Goal: Information Seeking & Learning: Learn about a topic

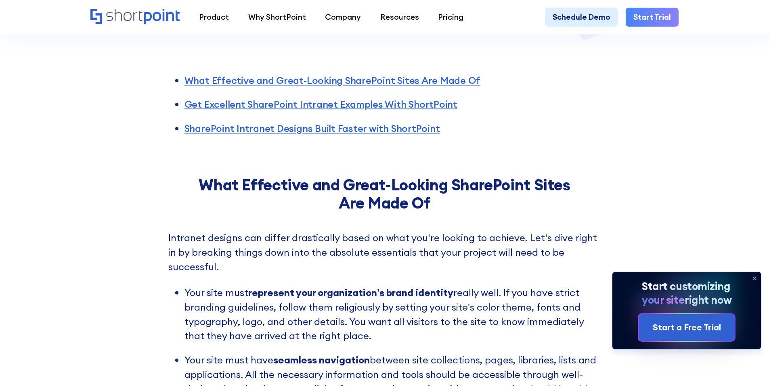
scroll to position [323, 0]
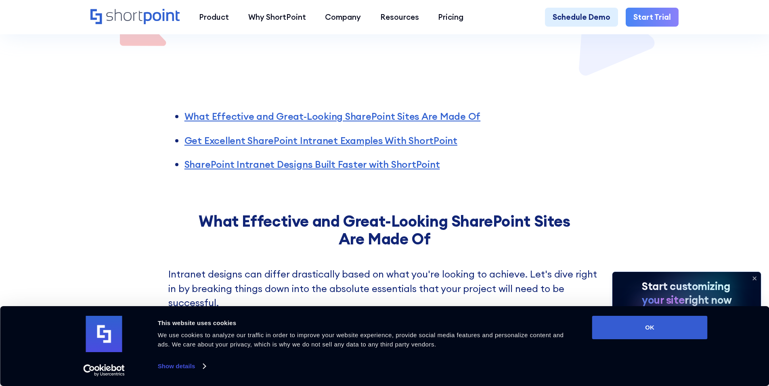
click at [755, 276] on icon at bounding box center [754, 278] width 13 height 13
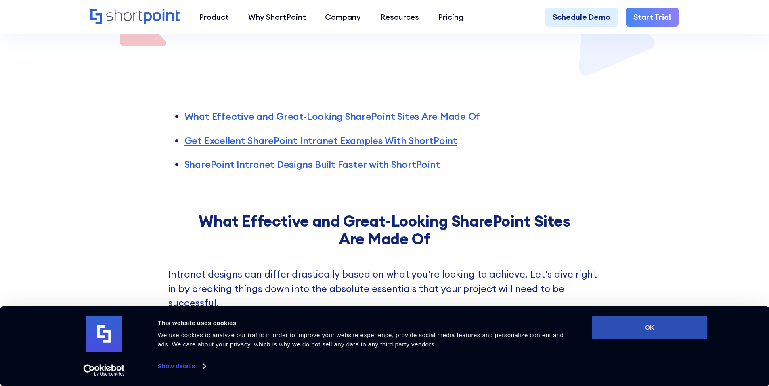
click at [655, 322] on button "OK" at bounding box center [649, 327] width 115 height 23
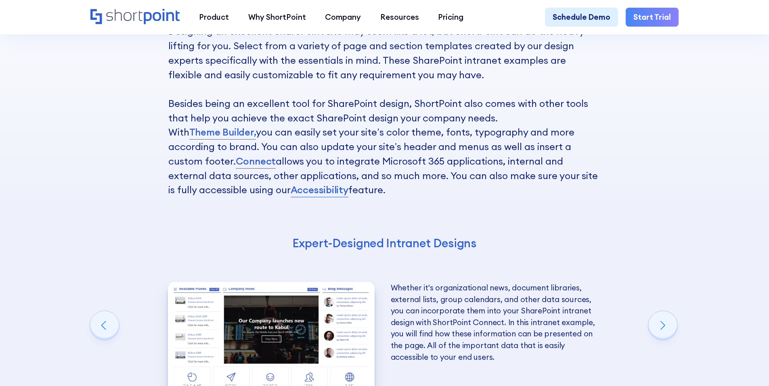
scroll to position [1534, 0]
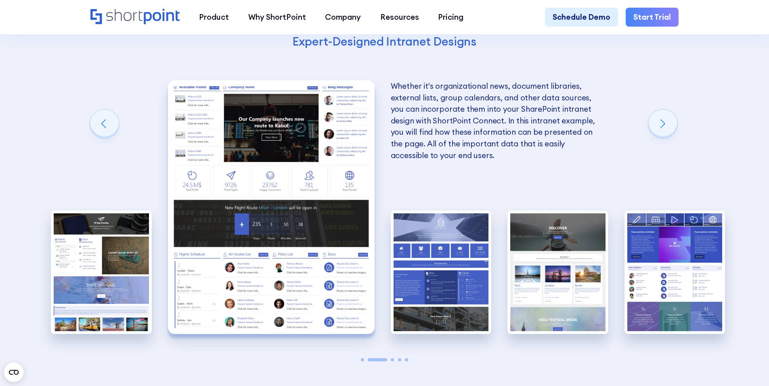
click at [293, 219] on img "2 / 5" at bounding box center [271, 207] width 207 height 254
click at [216, 158] on img "2 / 5" at bounding box center [271, 207] width 207 height 254
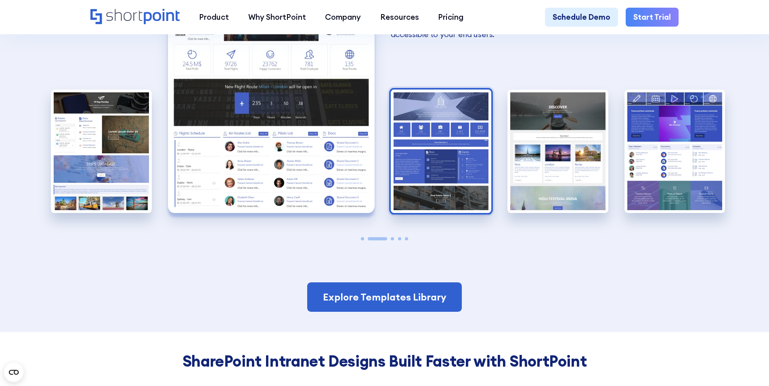
scroll to position [1575, 0]
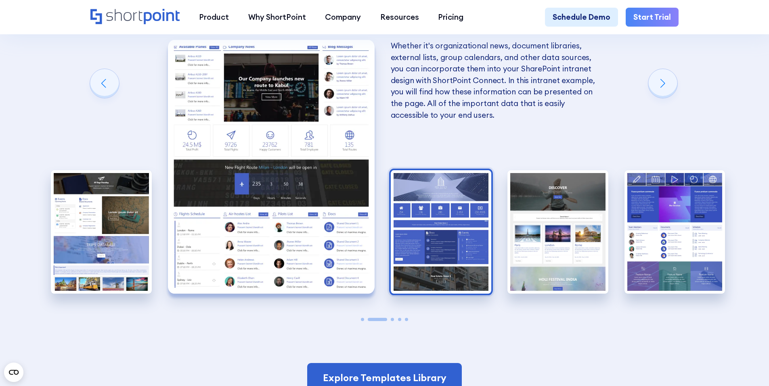
click at [423, 205] on img "3 / 5" at bounding box center [441, 232] width 101 height 124
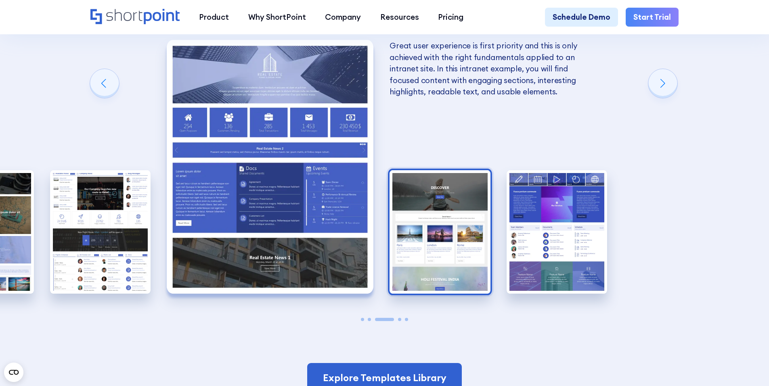
click at [428, 203] on img "4 / 5" at bounding box center [440, 232] width 101 height 124
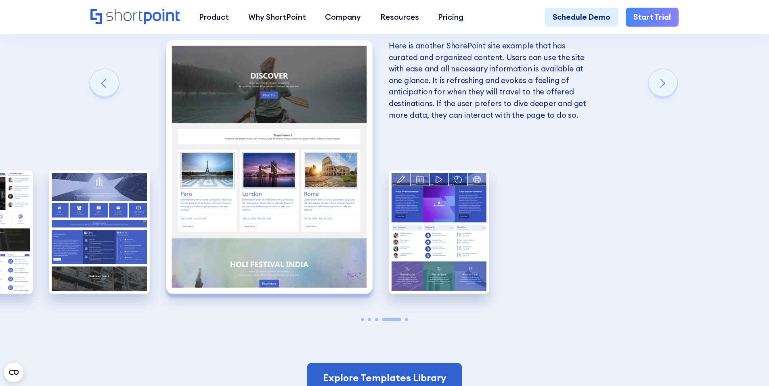
click at [428, 203] on img "5 / 5" at bounding box center [439, 232] width 101 height 124
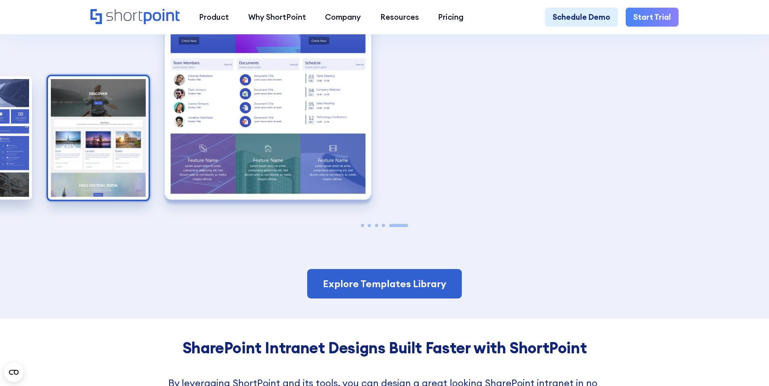
scroll to position [1817, 0]
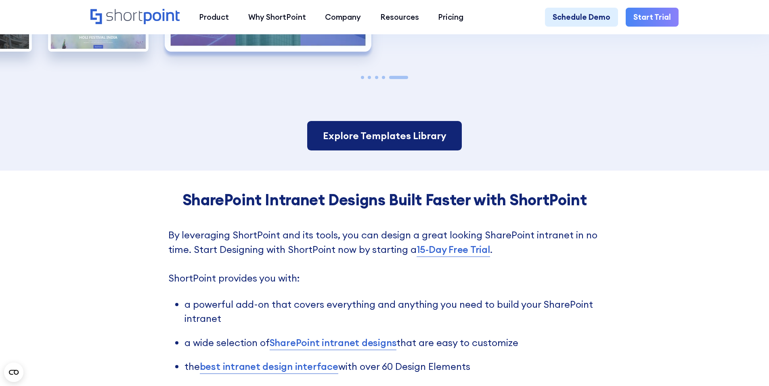
click at [378, 151] on link "Explore Templates Library" at bounding box center [384, 136] width 154 height 30
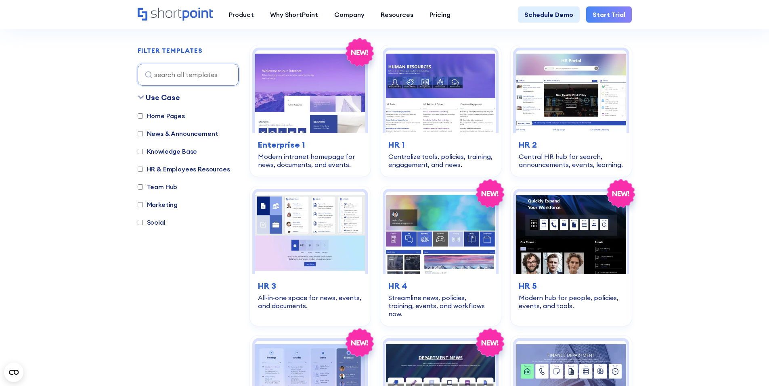
scroll to position [242, 0]
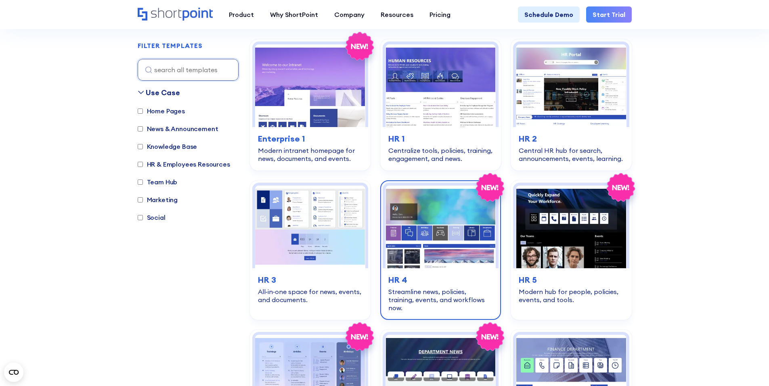
click at [443, 239] on img at bounding box center [441, 227] width 110 height 83
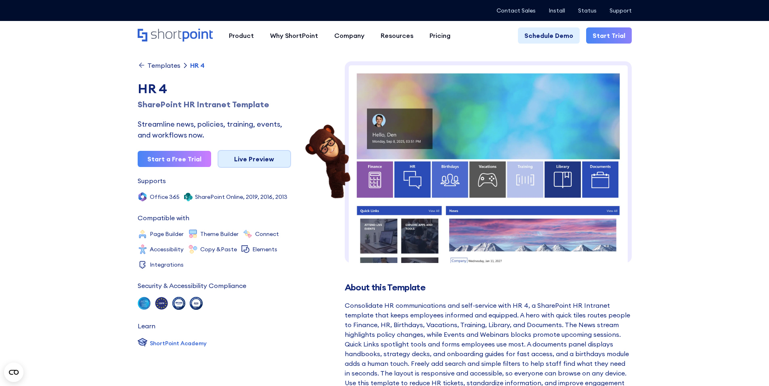
click at [264, 163] on link "Live Preview" at bounding box center [254, 159] width 73 height 18
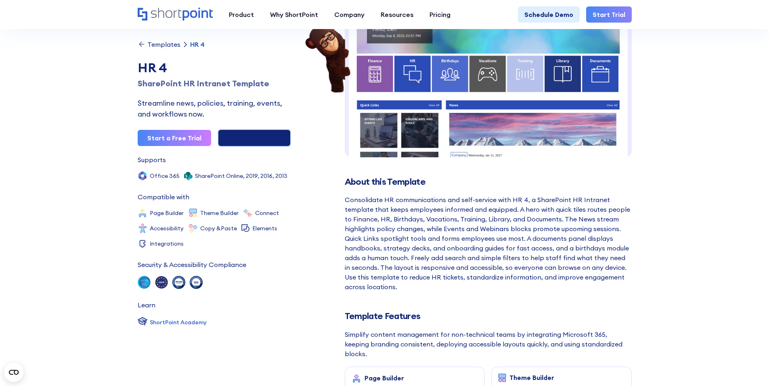
scroll to position [121, 0]
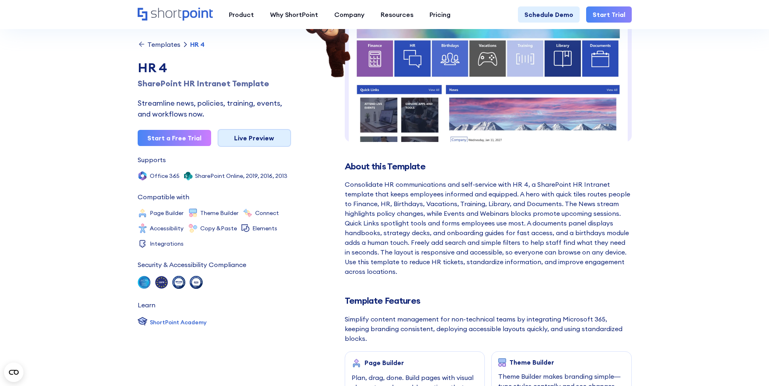
click at [264, 141] on link "Live Preview" at bounding box center [254, 138] width 73 height 18
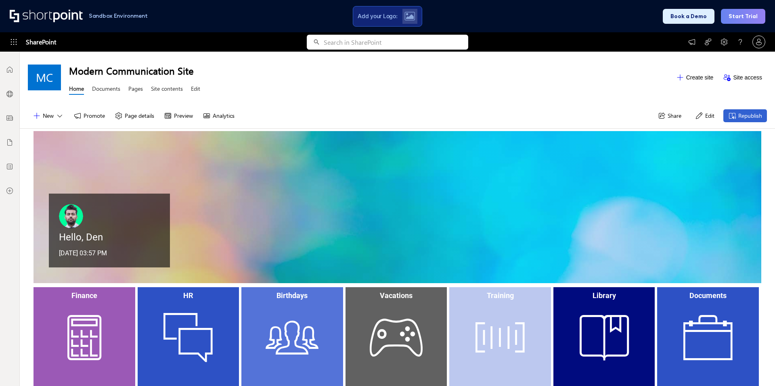
click at [348, 79] on div "Modern Communication Site Home Documents Pages Site contents Edit" at bounding box center [370, 78] width 602 height 40
click at [523, 103] on div "New Promote Page details Preview Analytics Share Edit Republish" at bounding box center [397, 115] width 755 height 25
click at [491, 29] on div "Sandbox Environment Add your Logo: Book a Demo Start Trial" at bounding box center [387, 16] width 775 height 32
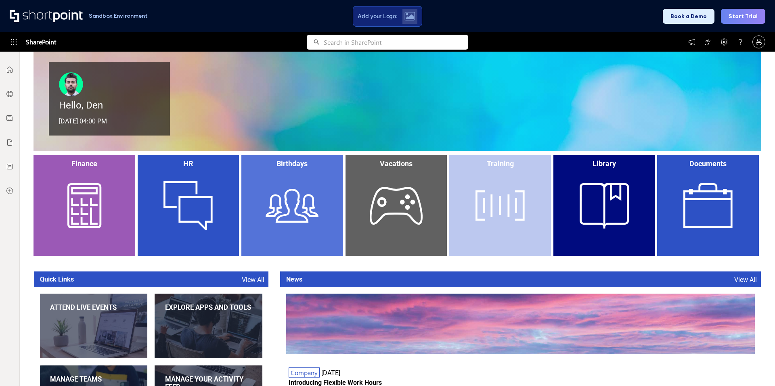
scroll to position [161, 0]
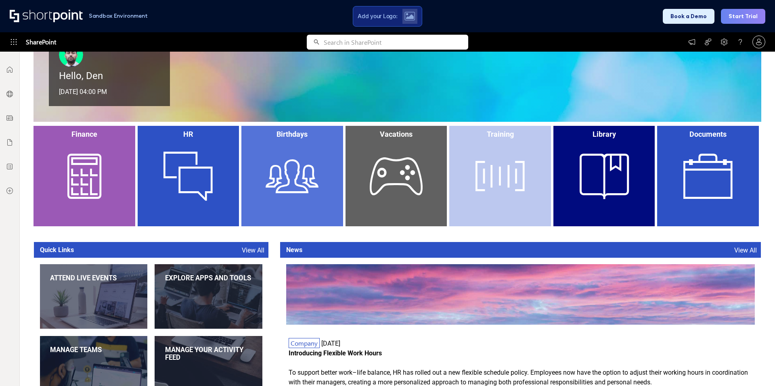
click at [608, 134] on div "Library" at bounding box center [605, 134] width 98 height 8
click at [601, 184] on div "Library" at bounding box center [605, 176] width 102 height 101
click at [492, 179] on div "Training" at bounding box center [500, 176] width 102 height 101
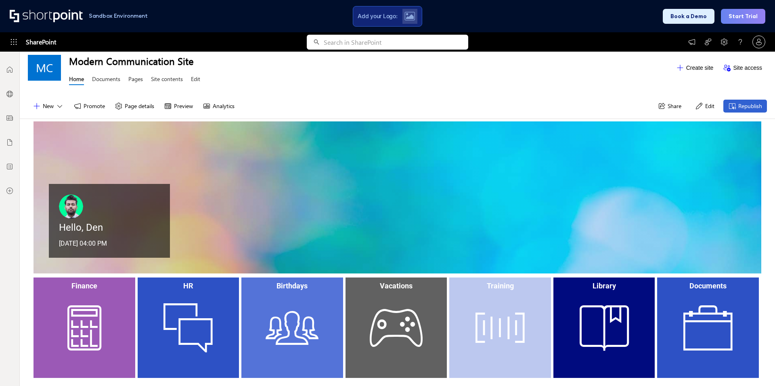
scroll to position [0, 0]
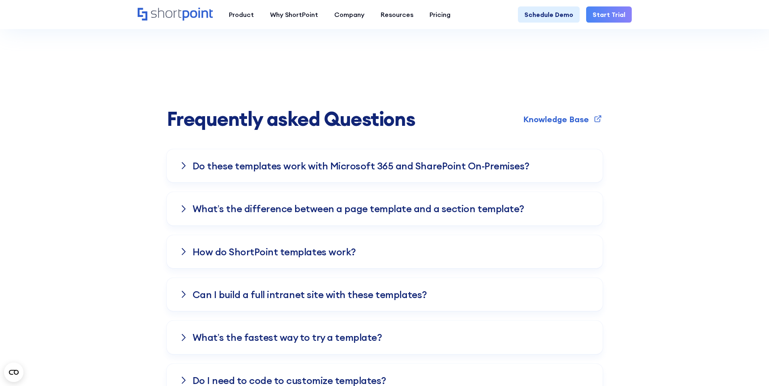
scroll to position [1655, 0]
